Goal: Information Seeking & Learning: Learn about a topic

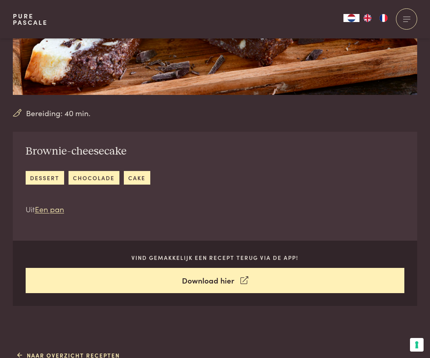
scroll to position [209, 0]
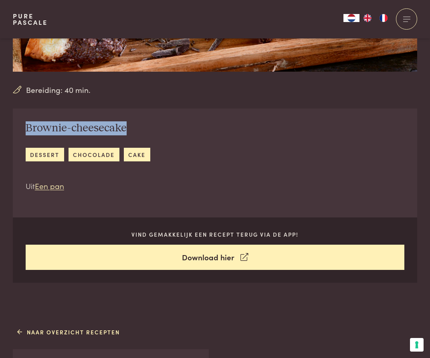
drag, startPoint x: 121, startPoint y: 127, endPoint x: 19, endPoint y: 130, distance: 102.1
click at [19, 129] on div "Brownie-cheesecake dessert [GEOGRAPHIC_DATA] cake Uit Een pan" at bounding box center [88, 157] width 150 height 96
copy h2 "Brownie-cheesecake"
drag, startPoint x: 124, startPoint y: 127, endPoint x: 24, endPoint y: 130, distance: 99.7
click at [24, 130] on div "Brownie-cheesecake dessert chocolade cake Uit Een pan" at bounding box center [88, 157] width 150 height 96
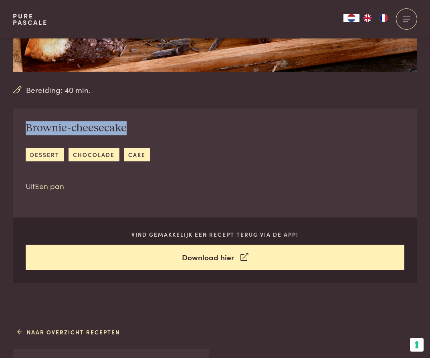
copy h2 "Brownie-cheesecake"
drag, startPoint x: 86, startPoint y: 89, endPoint x: 27, endPoint y: 90, distance: 58.9
click at [27, 90] on span "Bereiding: 40 min." at bounding box center [58, 90] width 64 height 12
copy span "Bereiding: 40 min"
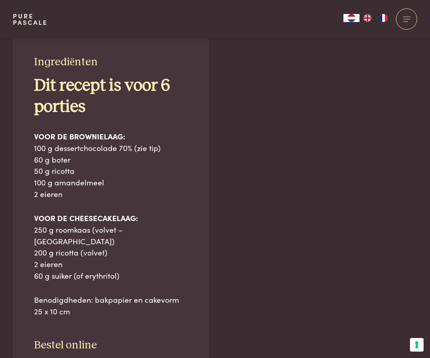
scroll to position [525, 0]
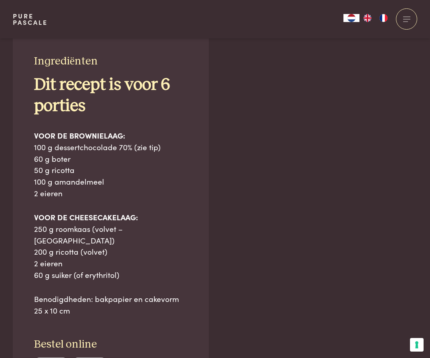
click at [89, 109] on b "Dit recept is voor 6 porties" at bounding box center [102, 95] width 136 height 38
drag, startPoint x: 81, startPoint y: 106, endPoint x: 12, endPoint y: 85, distance: 71.8
click at [12, 85] on div "Naar overzicht recepten Ingrediënten Dit recept is voor 6 porties VOOR DE BROWN…" at bounding box center [215, 354] width 430 height 690
copy b "Dit recept is voor 6 porties"
drag, startPoint x: 94, startPoint y: 59, endPoint x: 25, endPoint y: 61, distance: 69.3
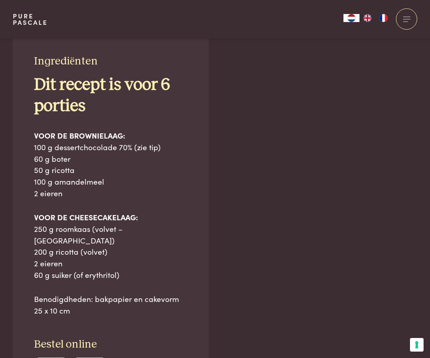
click at [25, 61] on div "Ingrediënten Dit recept is voor 6 porties VOOR DE BROWNIELAAG: 100 g dessertcho…" at bounding box center [111, 223] width 196 height 380
copy span "Ingrediënten"
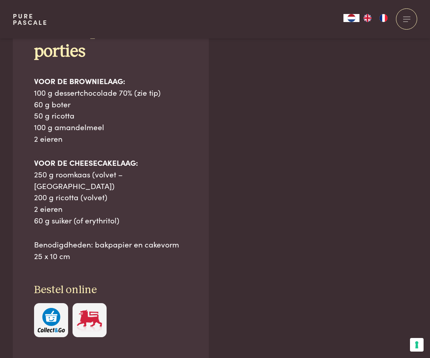
scroll to position [582, 0]
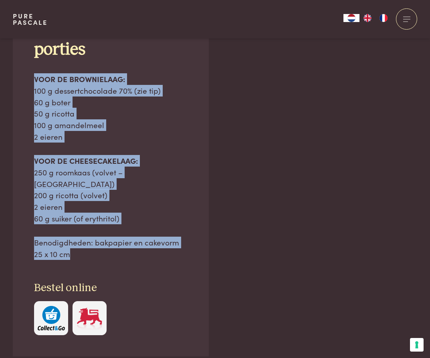
drag, startPoint x: 34, startPoint y: 76, endPoint x: 135, endPoint y: 233, distance: 185.9
click at [135, 233] on div "Dit recept is voor 6 porties VOOR DE BROWNIELAAG: 100 g dessertchocolade 70% (z…" at bounding box center [110, 139] width 153 height 242
copy div "VOOR DE BROWNIELAAG: 100 g dessertchocolade 70% (zie tip) 60 g boter 50 g ricot…"
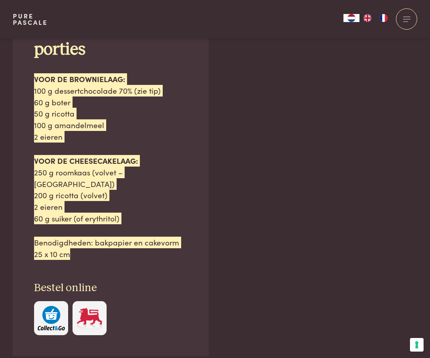
drag, startPoint x: 132, startPoint y: 233, endPoint x: 183, endPoint y: 181, distance: 72.2
click at [183, 181] on p "VOOR DE CHEESECAKELAAG: 250 g roomkaas (volvet – Philadelphia) 200 g ricotta (v…" at bounding box center [110, 189] width 153 height 69
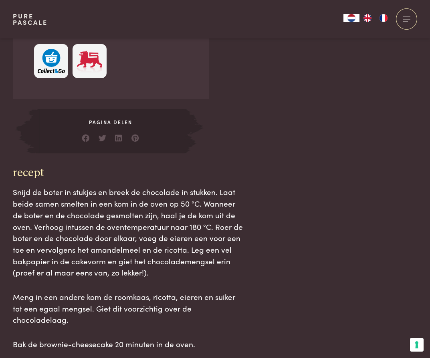
scroll to position [898, 0]
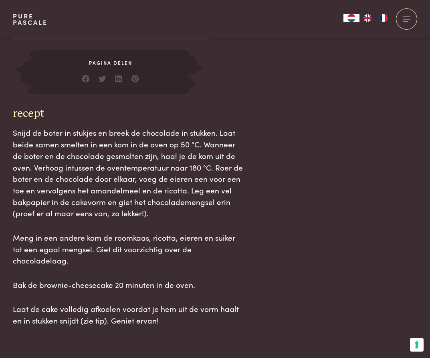
drag, startPoint x: 13, startPoint y: 96, endPoint x: 224, endPoint y: 285, distance: 283.5
click at [224, 285] on div "recept Snijd de boter in stukjes en breek de chocolade in stukken. Laat beide s…" at bounding box center [128, 216] width 230 height 219
copy div "recept Snijd de boter in stukjes en breek de chocolade in stukken. Laat beide s…"
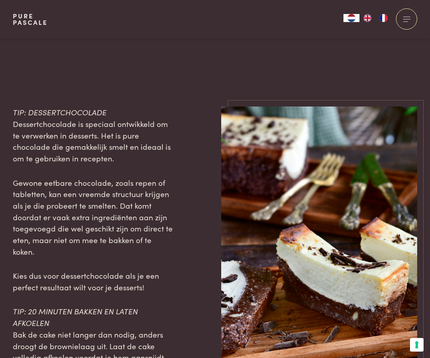
scroll to position [1203, 0]
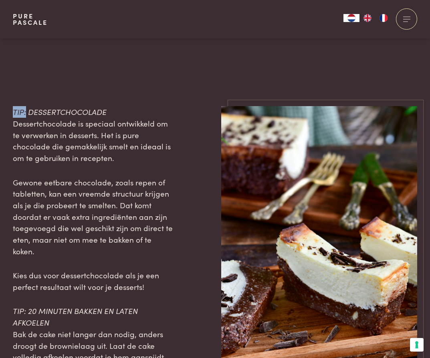
drag, startPoint x: 18, startPoint y: 78, endPoint x: 8, endPoint y: 79, distance: 9.6
click at [8, 106] on div "TIP: DESSERTCHOCOLADE Dessertchocolade is speciaal ontwikkeld om te verwerken i…" at bounding box center [215, 251] width 430 height 291
copy span "TIP:"
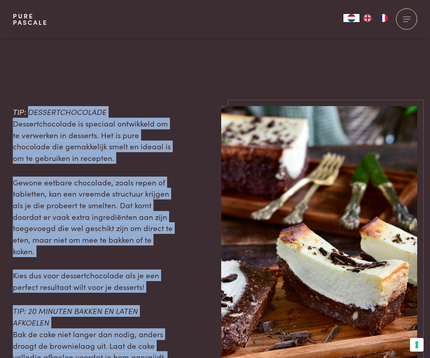
drag, startPoint x: 29, startPoint y: 78, endPoint x: 98, endPoint y: 353, distance: 283.3
copy div "DESSERTCHOCOLADE Dessertchocolade is speciaal ontwikkeld om te verwerken in des…"
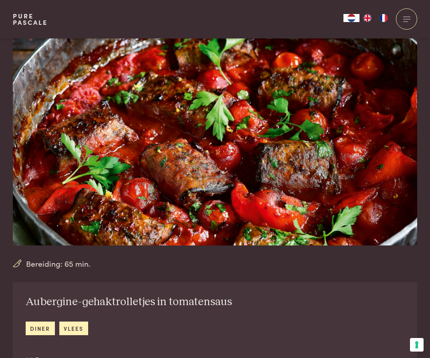
scroll to position [36, 0]
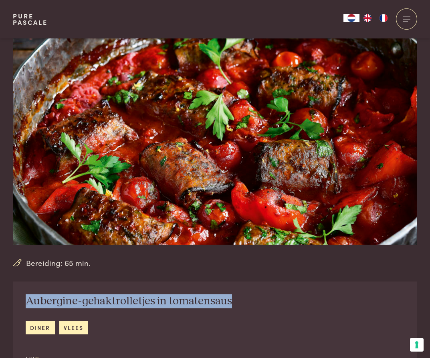
drag, startPoint x: 228, startPoint y: 302, endPoint x: 23, endPoint y: 302, distance: 205.4
click at [23, 302] on div "Aubergine-gehaktrolletjes in tomatensaus diner vlees Uit Een pan" at bounding box center [129, 329] width 232 height 96
copy h2 "Aubergine-gehaktrolletjes in tomatensaus"
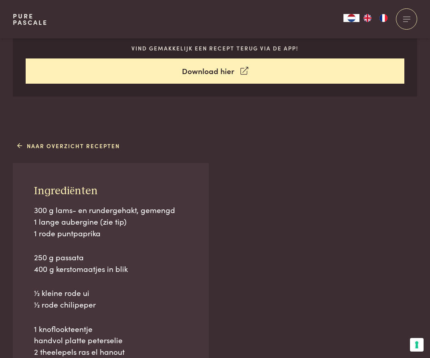
scroll to position [412, 0]
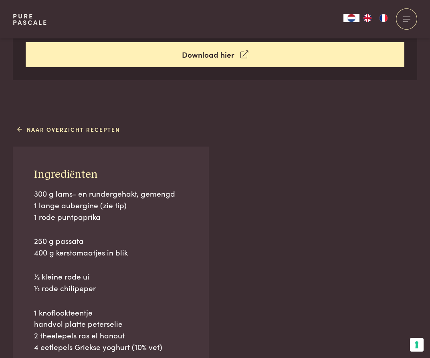
click at [92, 199] on span "1 lange aubergine (zie tip)" at bounding box center [80, 204] width 92 height 11
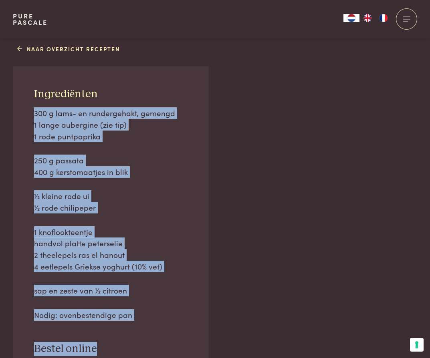
scroll to position [497, 0]
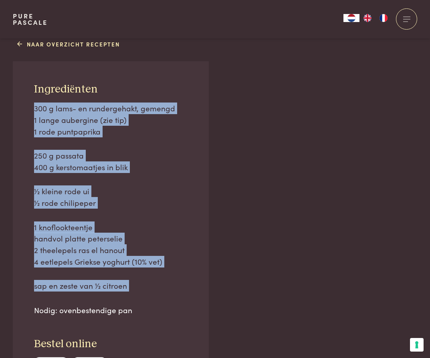
drag, startPoint x: 34, startPoint y: 191, endPoint x: 125, endPoint y: 290, distance: 133.8
click at [125, 290] on div "300 g lams- en rundergehakt, gemengd 1 lange aubergine (zie tip) 1 rode puntpap…" at bounding box center [110, 208] width 153 height 213
copy div "300 g lams- en rundergehakt, gemengd 1 lange aubergine (zie tip) 1 rode puntpap…"
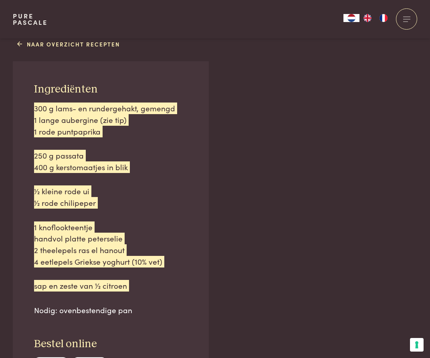
drag, startPoint x: 22, startPoint y: 279, endPoint x: 119, endPoint y: 226, distance: 109.9
click at [118, 225] on p "1 knoflookteentje handvol platte peterselie 2 theelepels ras el hanout 4 eetlep…" at bounding box center [110, 244] width 153 height 46
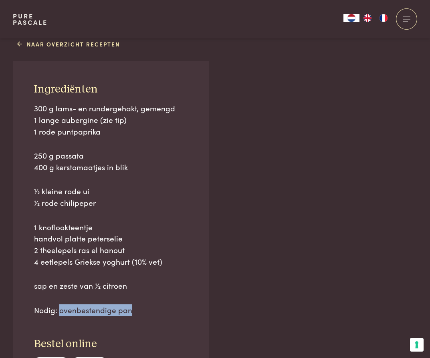
drag, startPoint x: 61, startPoint y: 304, endPoint x: 129, endPoint y: 307, distance: 68.5
click at [129, 307] on span "Nodig: ovenbestendige pan" at bounding box center [83, 309] width 98 height 11
copy span "ovenbestendige pan"
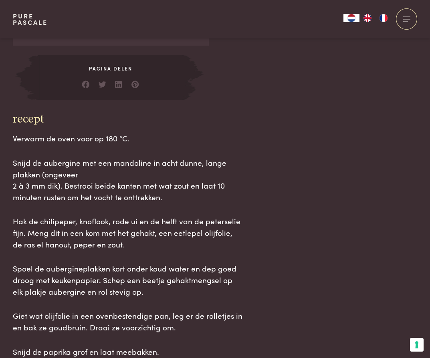
scroll to position [867, 0]
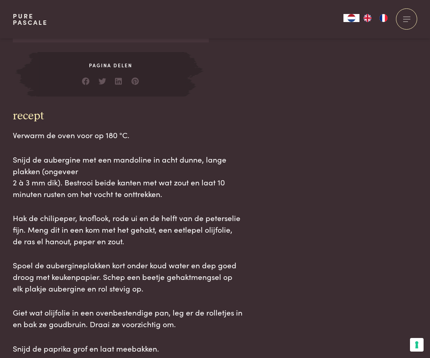
drag, startPoint x: 74, startPoint y: 176, endPoint x: 71, endPoint y: 170, distance: 6.8
click at [74, 177] on span "2 à 3 mm dik). Bestrooi beide kanten met wat zout en laat 10 minuten rusten om…" at bounding box center [119, 188] width 212 height 22
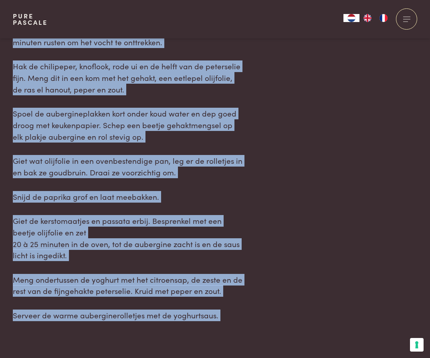
scroll to position [1079, 0]
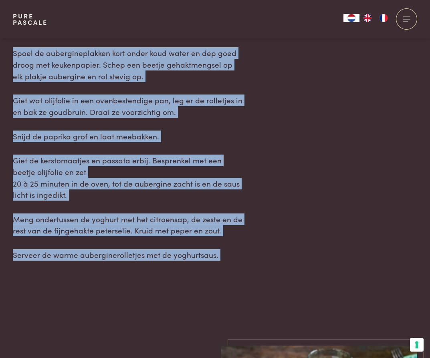
drag, startPoint x: 14, startPoint y: 128, endPoint x: 259, endPoint y: 258, distance: 277.8
click at [259, 258] on main "Bereiding: 65 min. Aubergine-gehaktrolletjes in tomatensaus diner vlees Uit Een…" at bounding box center [215, 31] width 430 height 2220
copy div "Loremip do sita cons ad 502 °E. Seddo ei temporinc utl etd magnaaliq en admi ve…"
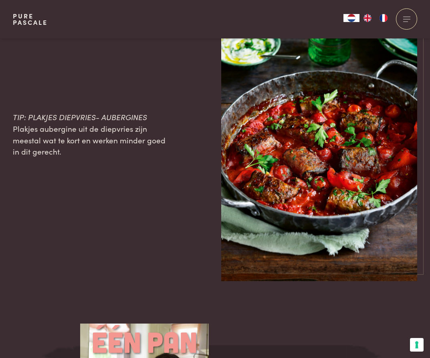
scroll to position [1438, 0]
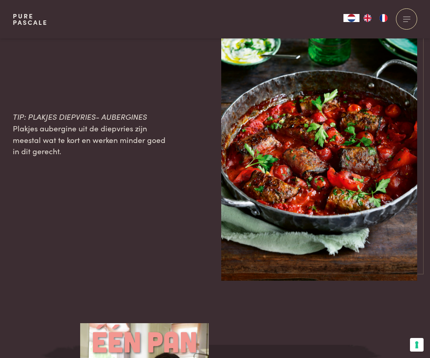
click at [108, 215] on div "TIP: PLAKJES DIEPVRIES- AUBERGINES Plakjes aubergine uit de diepvries zijn mees…" at bounding box center [93, 133] width 161 height 293
drag, startPoint x: 28, startPoint y: 105, endPoint x: 145, endPoint y: 107, distance: 116.1
click at [145, 111] on span "TIP: PLAKJES DIEPVRIES- AUBERGINES" at bounding box center [80, 116] width 134 height 11
copy span "PLAKJES DIEPVRIES- AUBERGINES"
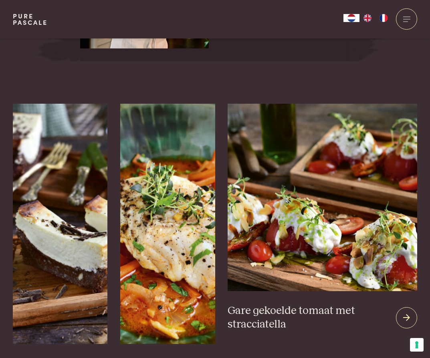
scroll to position [1876, 0]
click at [409, 312] on icon at bounding box center [406, 318] width 7 height 12
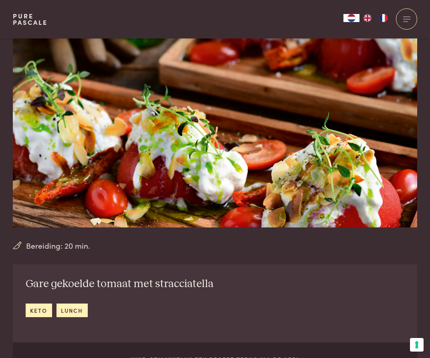
scroll to position [50, 0]
